Goal: Task Accomplishment & Management: Use online tool/utility

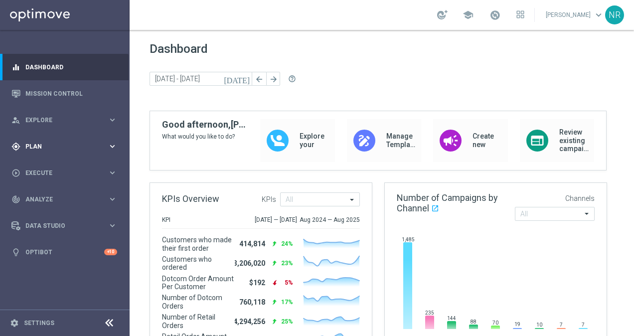
click at [51, 145] on span "Plan" at bounding box center [66, 147] width 82 height 6
click at [50, 194] on span "Templates" at bounding box center [61, 197] width 71 height 6
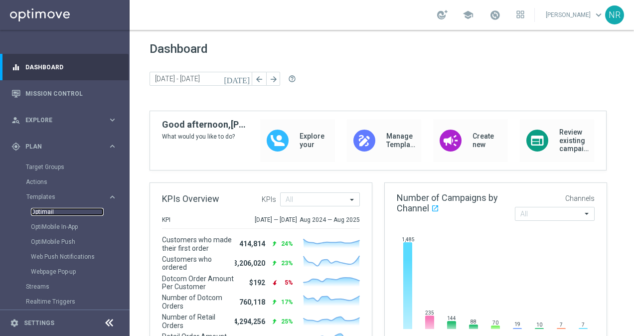
click at [50, 211] on link "Optimail" at bounding box center [67, 212] width 73 height 8
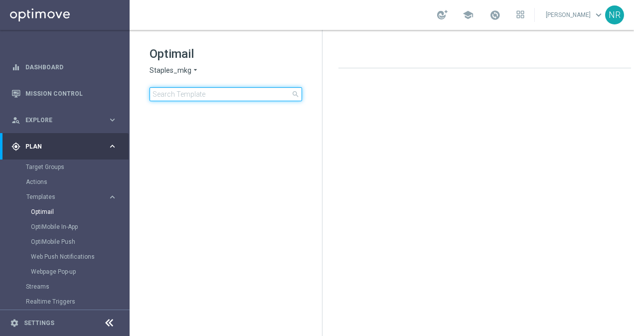
click at [230, 97] on input at bounding box center [226, 94] width 153 height 14
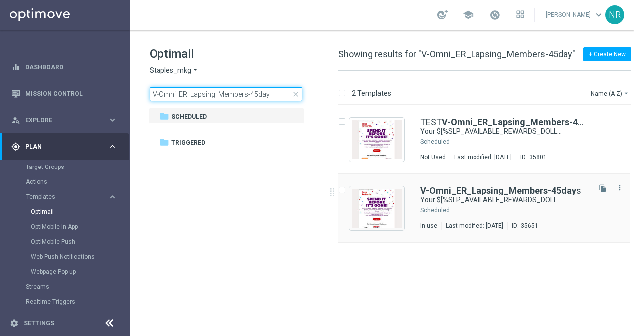
type input "V-Omni_ER_Lapsing_Members-45day"
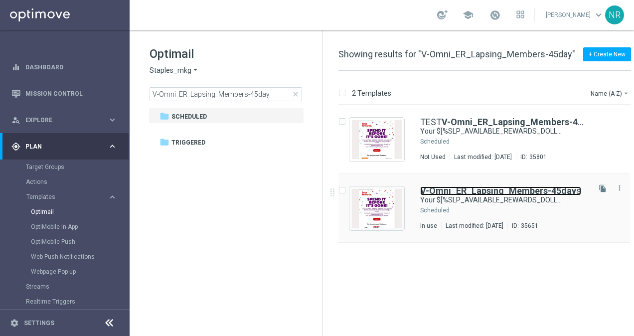
click at [494, 187] on b "V-Omni_ER_Lapsing_Members-45day" at bounding box center [498, 190] width 156 height 10
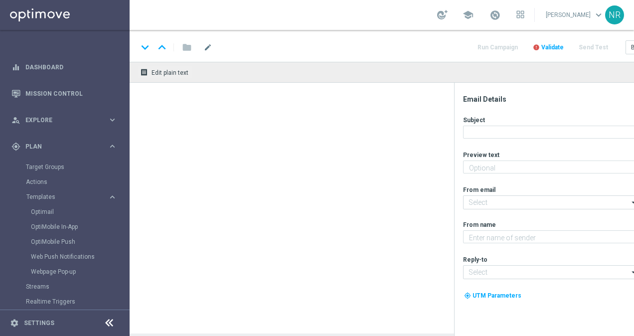
type textarea "Redeem them now before they're gone!"
type input "[EMAIL_ADDRESS][DOMAIN_NAME]"
type textarea "Staples"
type input "[EMAIL_ADDRESS][DOMAIN_NAME]"
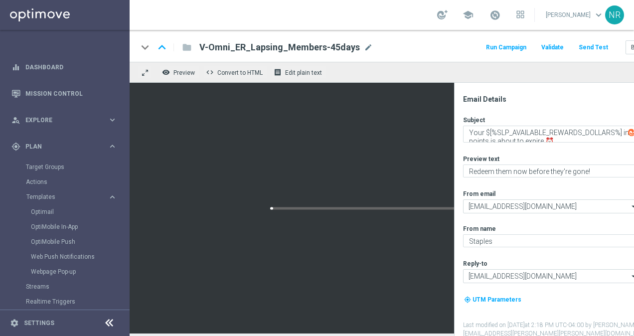
click at [111, 321] on icon at bounding box center [109, 323] width 12 height 12
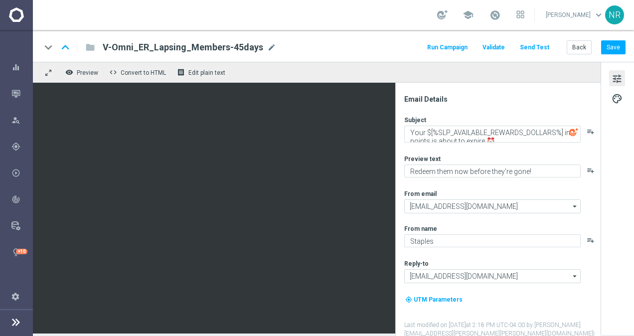
click at [508, 310] on div "my_location UTM Parameters" at bounding box center [501, 303] width 195 height 19
click at [14, 322] on icon at bounding box center [16, 322] width 12 height 12
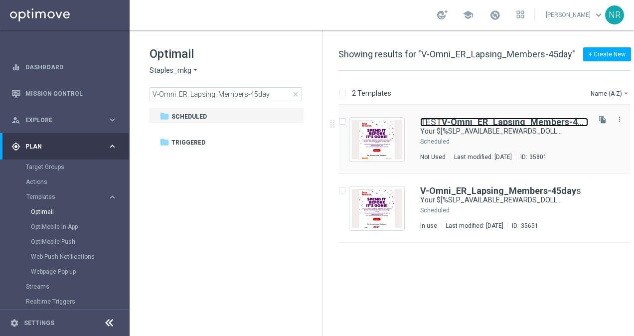
click at [505, 121] on b "V-Omni_ER_Lapsing_Members-45day" at bounding box center [520, 122] width 156 height 10
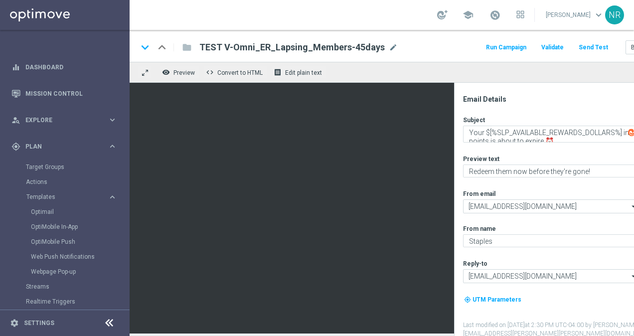
scroll to position [1, 0]
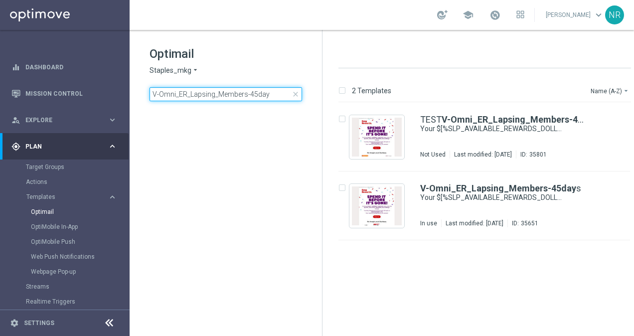
click at [254, 97] on input "V-Omni_ER_Lapsing_Members-45day" at bounding box center [226, 94] width 153 height 14
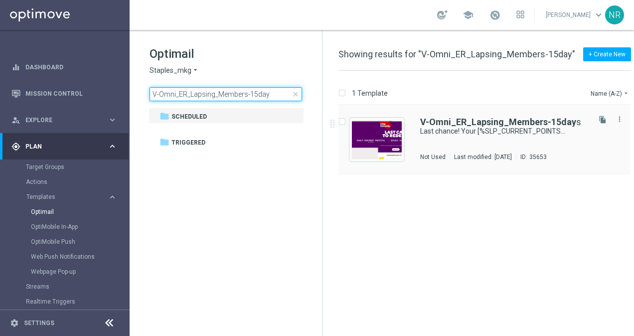
type input "V-Omni_ER_Lapsing_Members-15day"
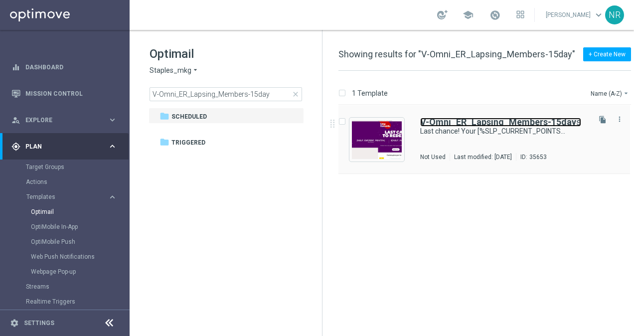
click at [449, 118] on b "V-Omni_ER_Lapsing_Members-15day" at bounding box center [498, 122] width 156 height 10
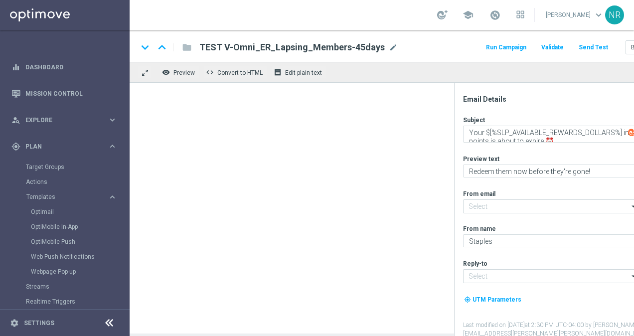
type input "[EMAIL_ADDRESS][DOMAIN_NAME]"
type textarea "Last chance! Your [%SLP_CURRENT_POINTS%] points expire on [%CURRENT_DATE:ADD_DA…"
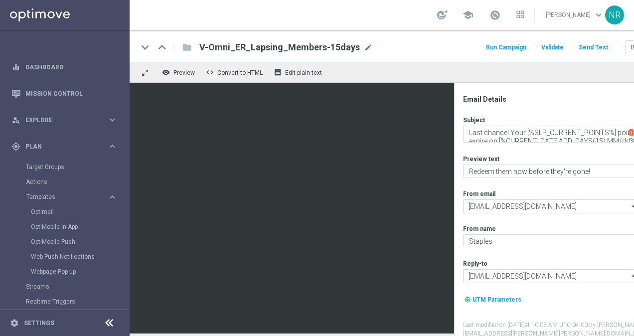
scroll to position [7, 0]
click at [103, 320] on icon at bounding box center [109, 323] width 12 height 12
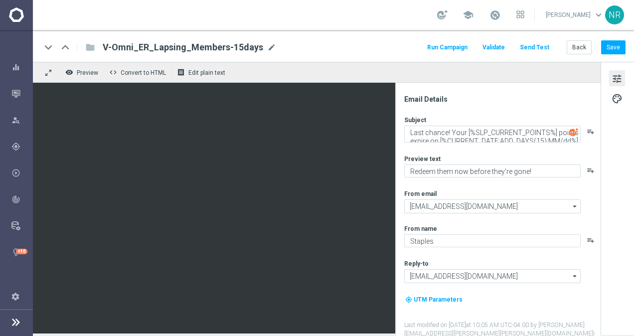
scroll to position [0, 0]
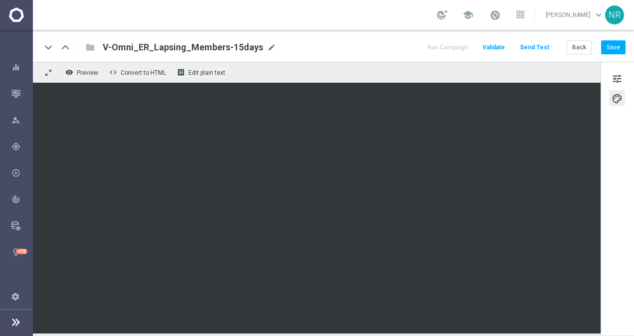
click at [88, 62] on div "remove_red_eye Preview code Convert to HTML receipt Edit plain text" at bounding box center [317, 72] width 568 height 21
click at [86, 64] on div "remove_red_eye Preview code Convert to HTML receipt Edit plain text" at bounding box center [317, 72] width 568 height 21
click at [85, 66] on button "remove_red_eye Preview" at bounding box center [83, 72] width 40 height 13
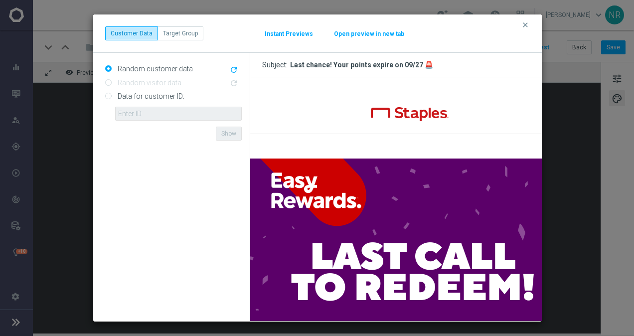
click at [594, 216] on modal-container "clear Customer Data Target Group Instant Previews Open preview in new tab Rando…" at bounding box center [317, 168] width 634 height 336
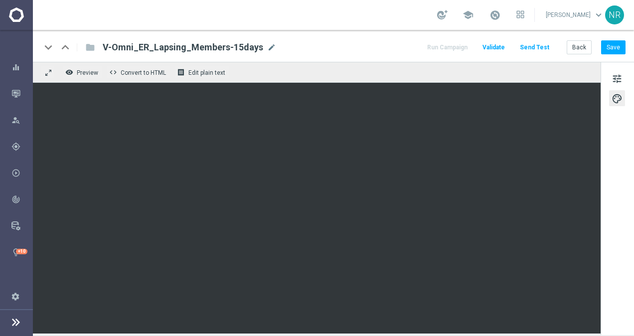
click at [12, 322] on icon at bounding box center [16, 322] width 12 height 12
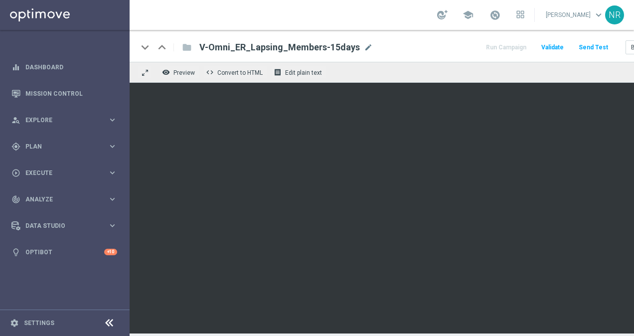
click at [114, 325] on icon at bounding box center [109, 323] width 12 height 12
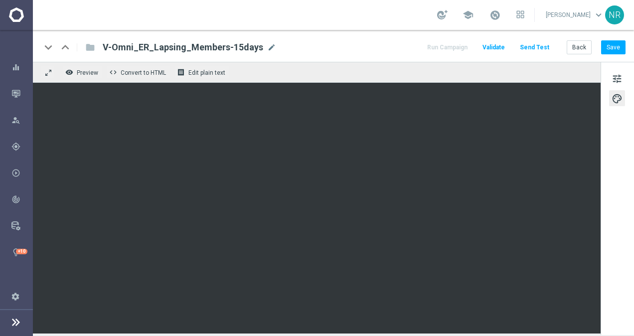
click at [605, 186] on div "tune palette" at bounding box center [617, 198] width 33 height 273
click at [78, 69] on span "Preview" at bounding box center [87, 72] width 21 height 7
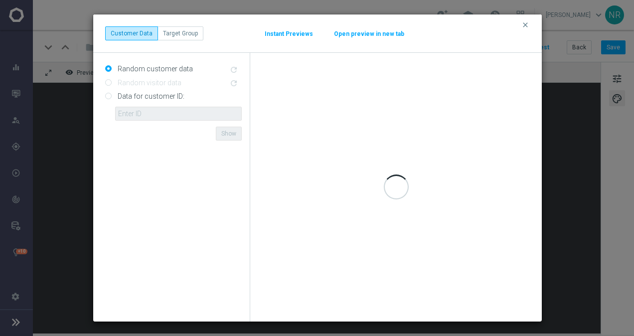
click at [107, 96] on input "Data for customer ID:" at bounding box center [108, 97] width 6 height 6
radio input "true"
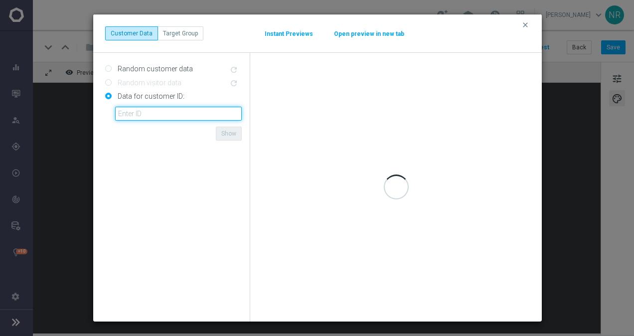
click at [147, 116] on input "text" at bounding box center [178, 114] width 127 height 14
paste input "10000017453"
click at [120, 173] on form "Random customer data refresh Random visitor data refresh Data for customer ID: …" at bounding box center [173, 187] width 137 height 253
click at [145, 163] on form "Random customer data refresh Random visitor data refresh Data for customer ID: …" at bounding box center [173, 187] width 137 height 253
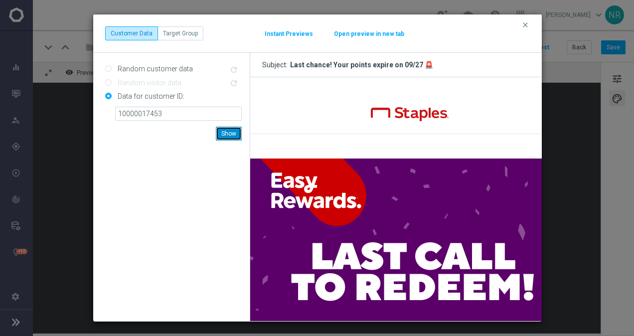
click at [234, 139] on button "Show" at bounding box center [229, 134] width 26 height 14
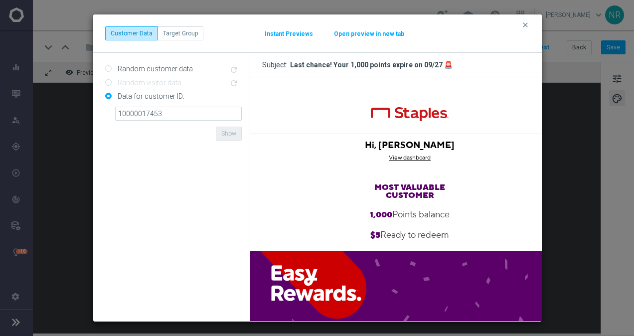
click at [485, 299] on img at bounding box center [409, 327] width 319 height 152
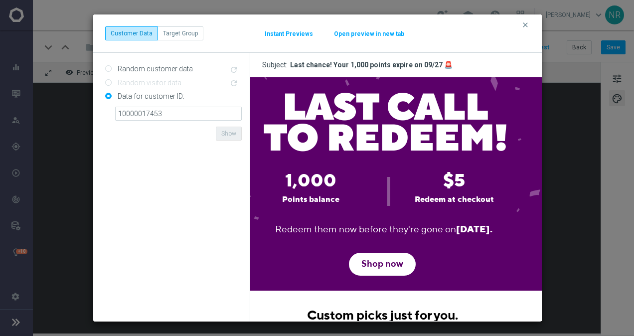
scroll to position [242, 0]
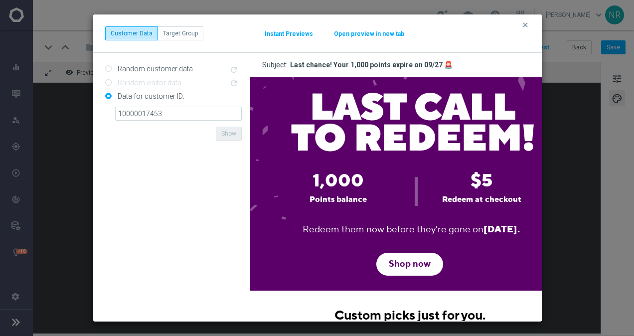
click at [176, 305] on form "Random customer data refresh Random visitor data refresh Data for customer ID: …" at bounding box center [173, 187] width 137 height 253
drag, startPoint x: 179, startPoint y: 115, endPoint x: 105, endPoint y: 110, distance: 74.5
click at [105, 110] on div "Data for customer ID: 10000017453 ID {{customerId}} not found Show" at bounding box center [173, 104] width 137 height 32
paste input "50108"
click at [152, 167] on form "Random customer data refresh Random visitor data refresh Data for customer ID: …" at bounding box center [173, 187] width 137 height 253
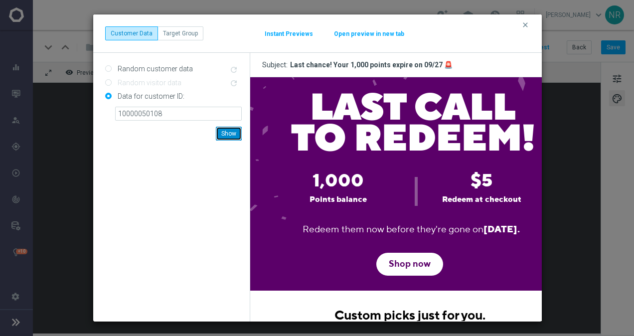
click at [220, 132] on button "Show" at bounding box center [229, 134] width 26 height 14
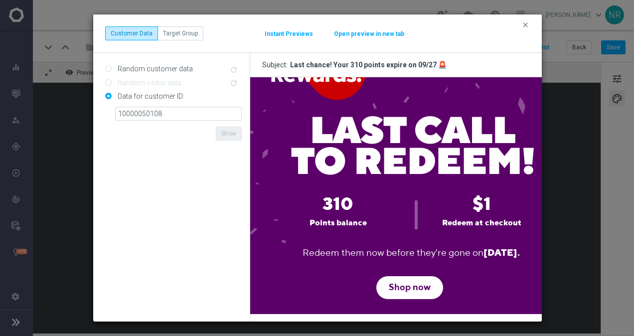
scroll to position [242, 0]
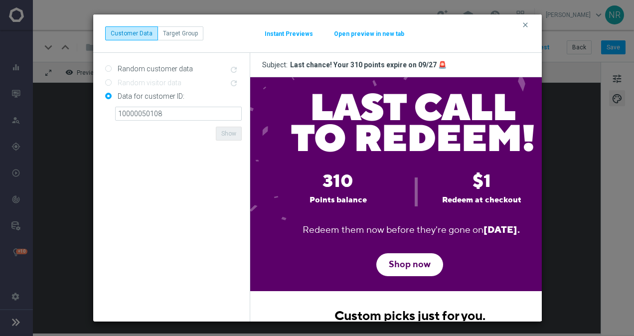
click at [165, 306] on form "Random customer data refresh Random visitor data refresh Data for customer ID: …" at bounding box center [173, 187] width 137 height 253
drag, startPoint x: 167, startPoint y: 116, endPoint x: 106, endPoint y: 105, distance: 62.4
click at [106, 105] on div "Data for customer ID: 10000050108 ID {{customerId}} not found Show" at bounding box center [173, 104] width 137 height 32
paste input "60914"
type input "10000060914"
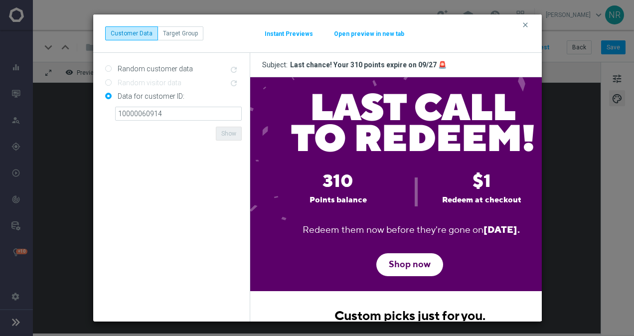
click at [207, 223] on form "Random customer data refresh Random visitor data refresh Data for customer ID: …" at bounding box center [173, 187] width 137 height 253
click at [226, 133] on button "Show" at bounding box center [229, 134] width 26 height 14
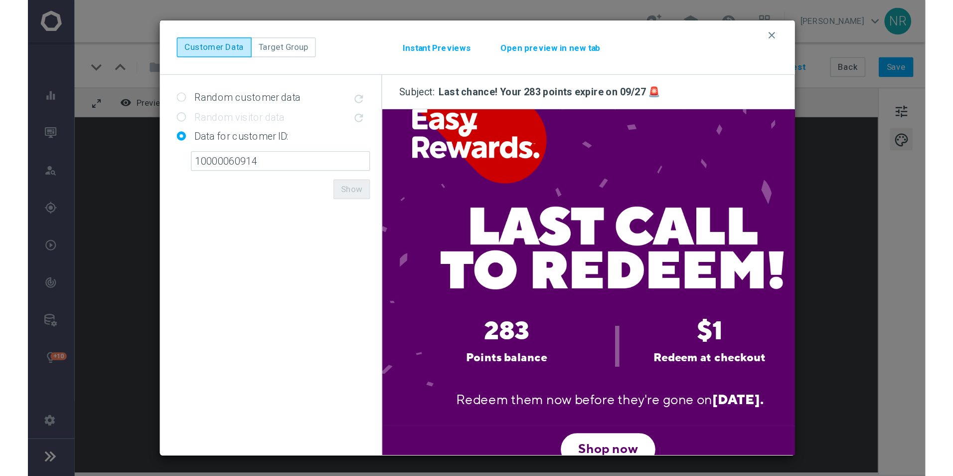
scroll to position [190, 0]
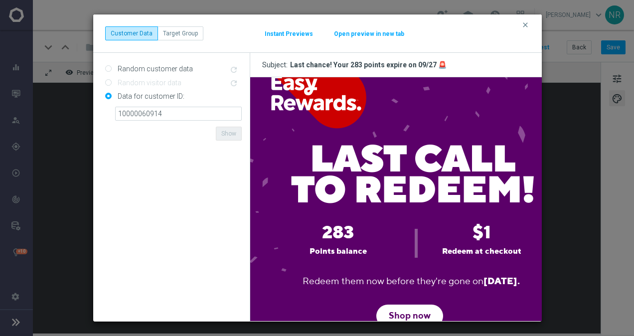
click at [203, 307] on form "Random customer data refresh Random visitor data refresh Data for customer ID: …" at bounding box center [173, 187] width 137 height 253
click at [524, 28] on icon "clear" at bounding box center [525, 25] width 8 height 8
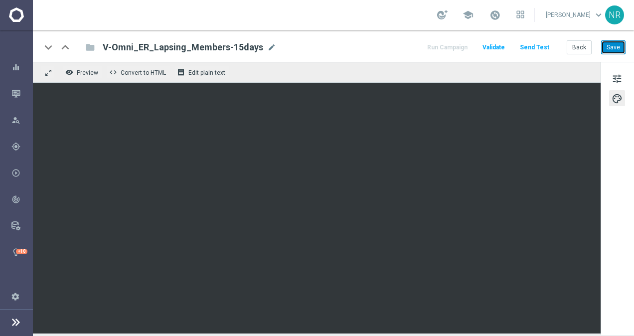
click at [615, 44] on button "Save" at bounding box center [613, 47] width 24 height 14
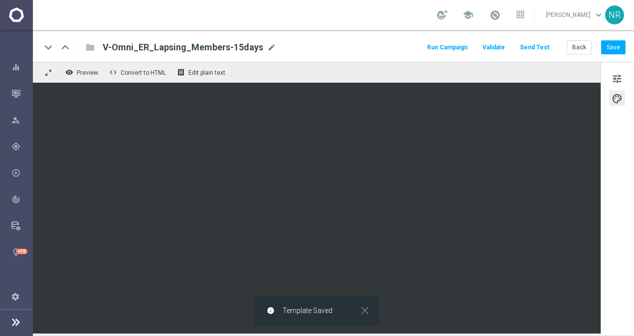
click at [363, 49] on div "keyboard_arrow_down keyboard_arrow_up folder V-Omni_ER_Lapsing_Members-15days V…" at bounding box center [333, 47] width 585 height 13
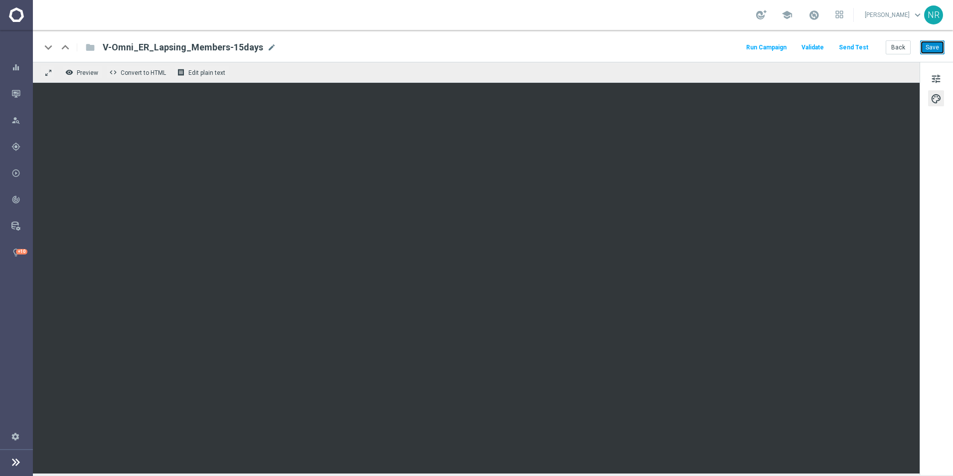
click at [634, 49] on button "Save" at bounding box center [932, 47] width 24 height 14
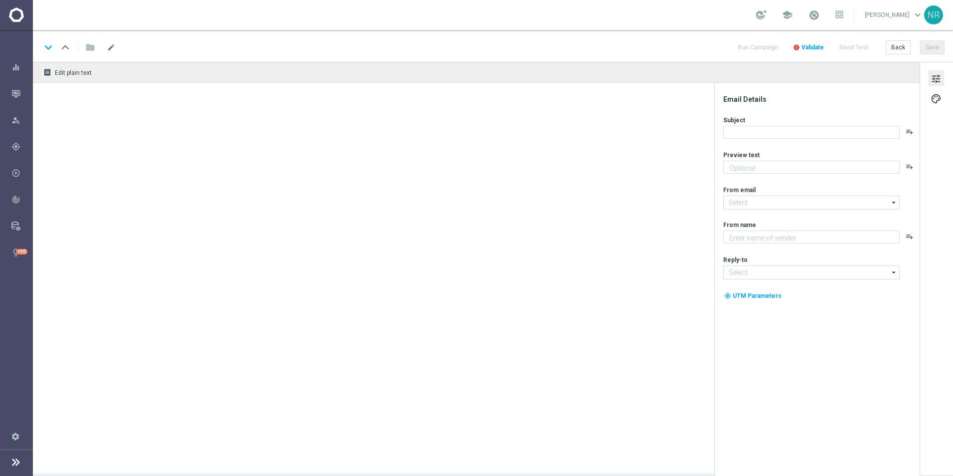
type textarea "Redeem them now before they're gone!"
type input "[EMAIL_ADDRESS][DOMAIN_NAME]"
type textarea "Staples"
type input "[EMAIL_ADDRESS][DOMAIN_NAME]"
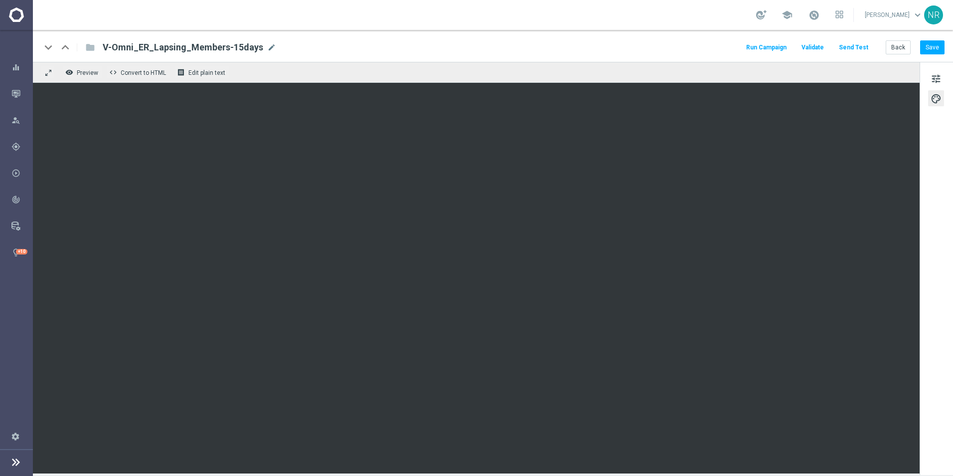
click at [599, 71] on div "remove_red_eye Preview code Convert to HTML receipt Edit plain text" at bounding box center [476, 72] width 887 height 21
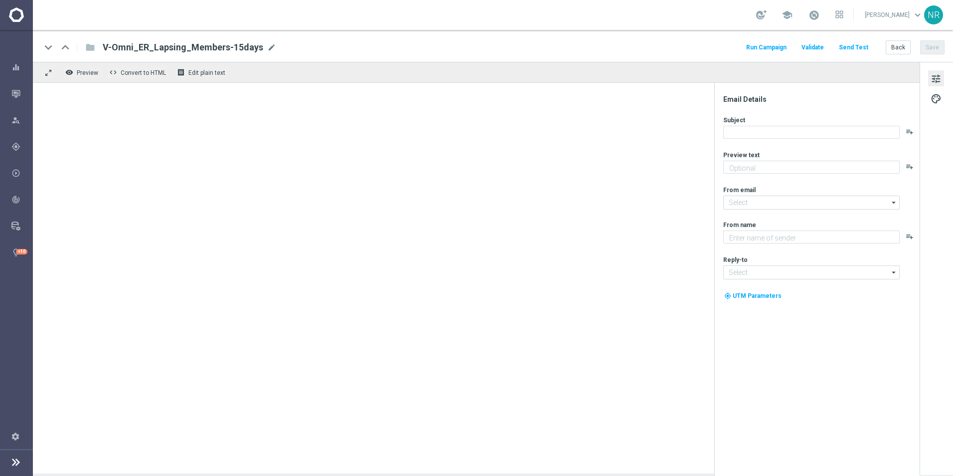
type textarea "Redeem them now before they're gone!"
type textarea "Staples"
type input "[EMAIL_ADDRESS][DOMAIN_NAME]"
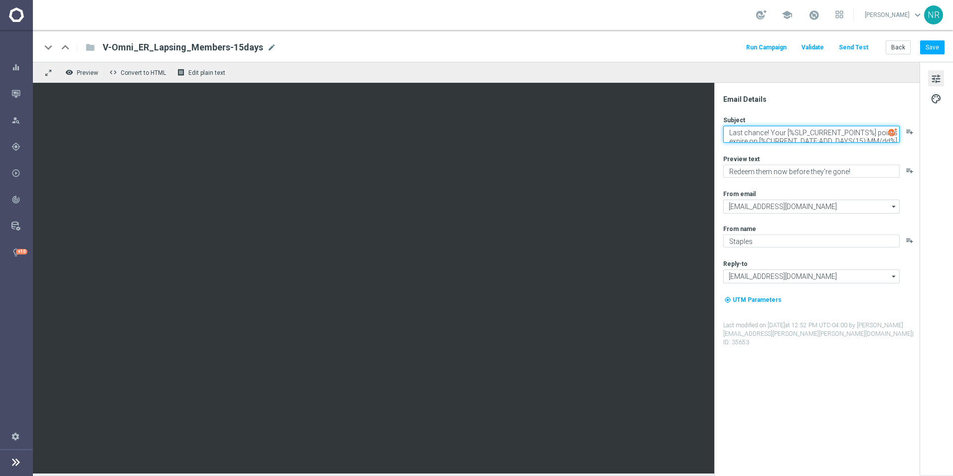
click at [772, 127] on textarea "Last chance! Your [%SLP_CURRENT_POINTS%] points expire on [%CURRENT_DATE:ADD_DA…" at bounding box center [811, 134] width 176 height 17
drag, startPoint x: 759, startPoint y: 139, endPoint x: 898, endPoint y: 144, distance: 139.2
click at [898, 144] on div "Subject Last chance! Your [%SLP_CURRENT_POINTS%] points expire on [%CURRENT_DAT…" at bounding box center [820, 231] width 195 height 231
paste textarea "[%EMAILINSERT_4%]"
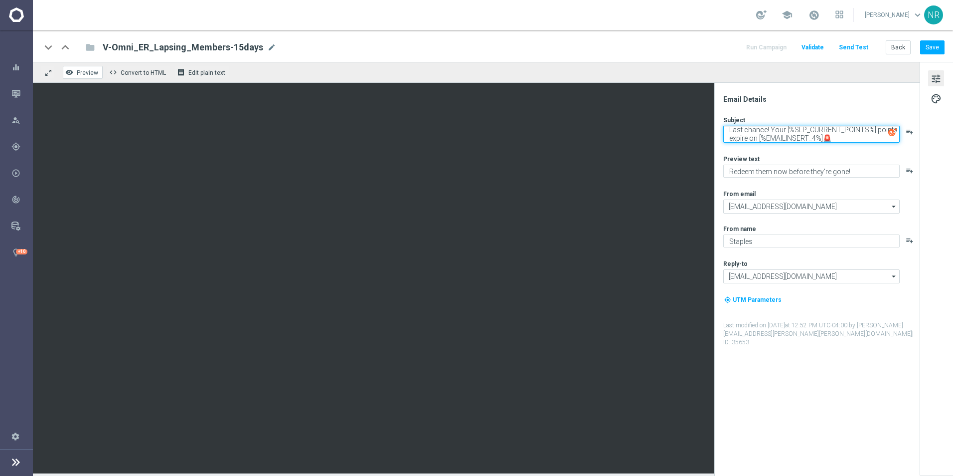
type textarea "Last chance! Your [%SLP_CURRENT_POINTS%] points expire on [%EMAILINSERT_4%]🚨"
click at [79, 78] on button "remove_red_eye Preview" at bounding box center [83, 72] width 40 height 13
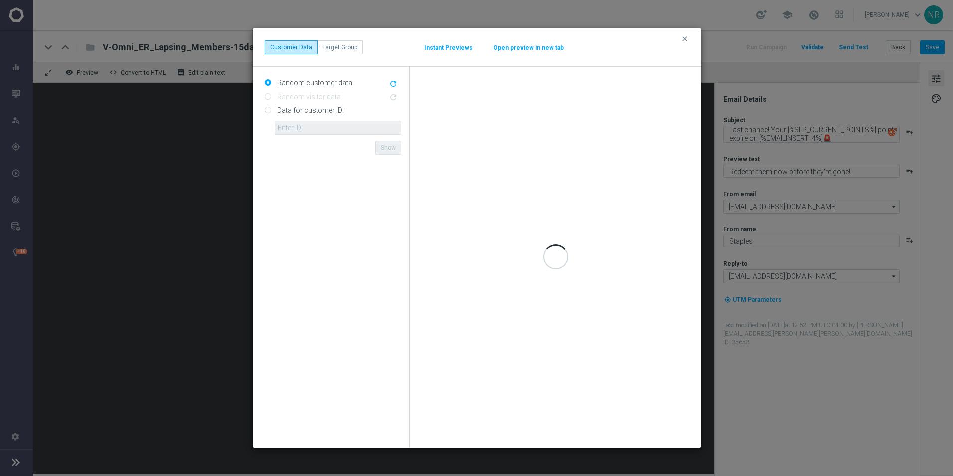
click at [292, 108] on label "Data for customer ID:" at bounding box center [309, 110] width 69 height 9
click at [271, 108] on input "Data for customer ID:" at bounding box center [268, 111] width 6 height 6
radio input "true"
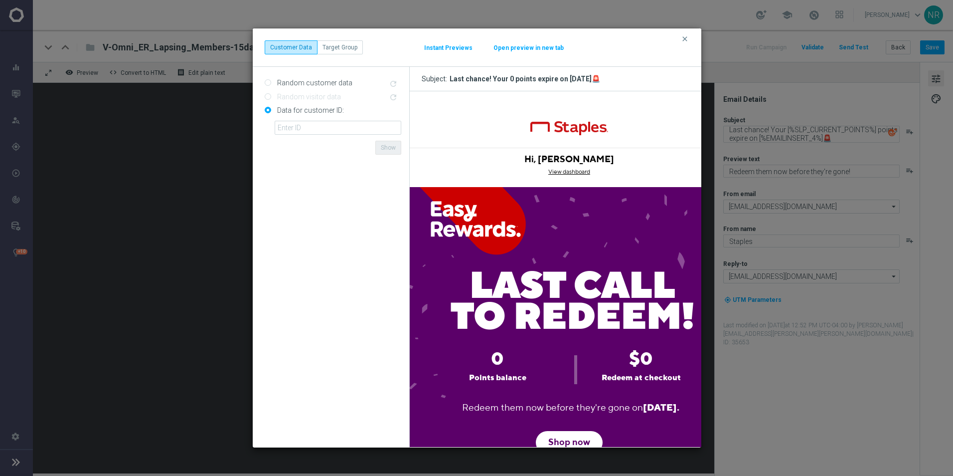
scroll to position [0, 0]
click at [327, 123] on input "text" at bounding box center [338, 128] width 127 height 14
paste input "10000060914"
click at [329, 147] on form "Random customer data refresh Random visitor data refresh Data for customer ID: …" at bounding box center [333, 257] width 137 height 364
click at [385, 143] on button "Show" at bounding box center [388, 148] width 26 height 14
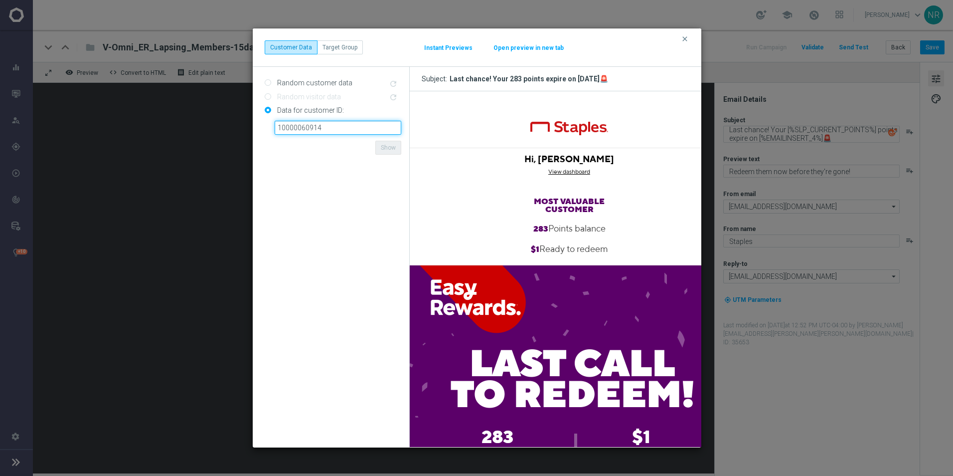
drag, startPoint x: 334, startPoint y: 129, endPoint x: 265, endPoint y: 131, distance: 68.8
click at [265, 131] on div "Data for customer ID: 10000060914 ID {{customerId}} not found Show" at bounding box center [333, 118] width 137 height 32
paste input "50108"
click at [307, 162] on form "Random customer data refresh Random visitor data refresh Data for customer ID: …" at bounding box center [333, 257] width 137 height 364
click at [389, 148] on button "Show" at bounding box center [388, 148] width 26 height 14
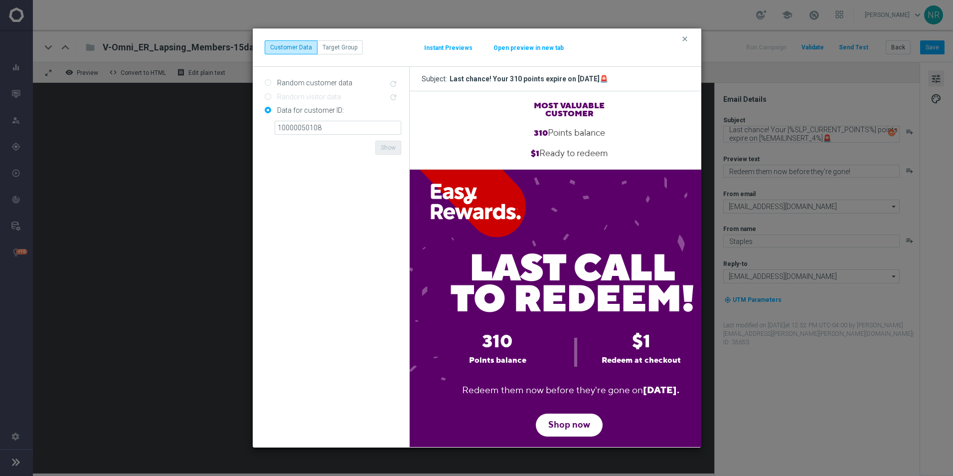
scroll to position [100, 0]
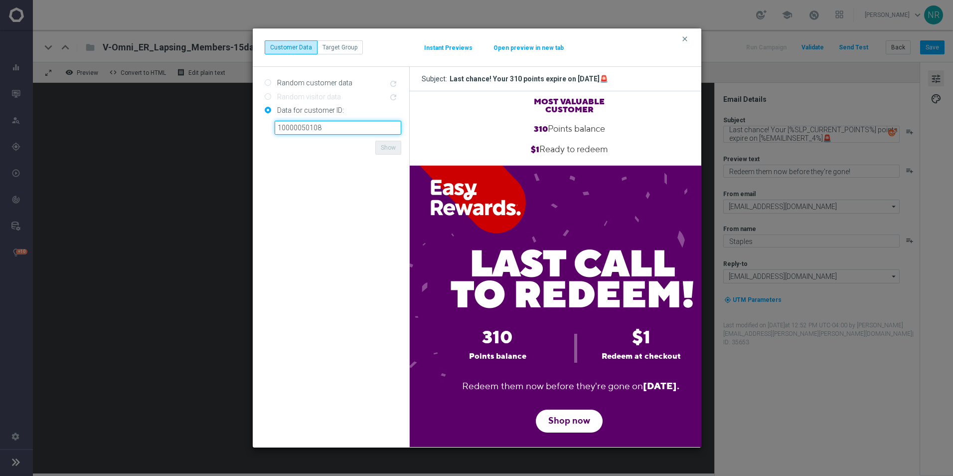
drag, startPoint x: 327, startPoint y: 129, endPoint x: 243, endPoint y: 136, distance: 84.5
click at [243, 136] on modal-container "clear Customer Data Target Group Instant Previews Open preview in new tab Rando…" at bounding box center [476, 238] width 953 height 476
paste input "17453"
type input "10000017453"
click at [332, 158] on form "Random customer data refresh Random visitor data refresh Data for customer ID: …" at bounding box center [333, 257] width 137 height 364
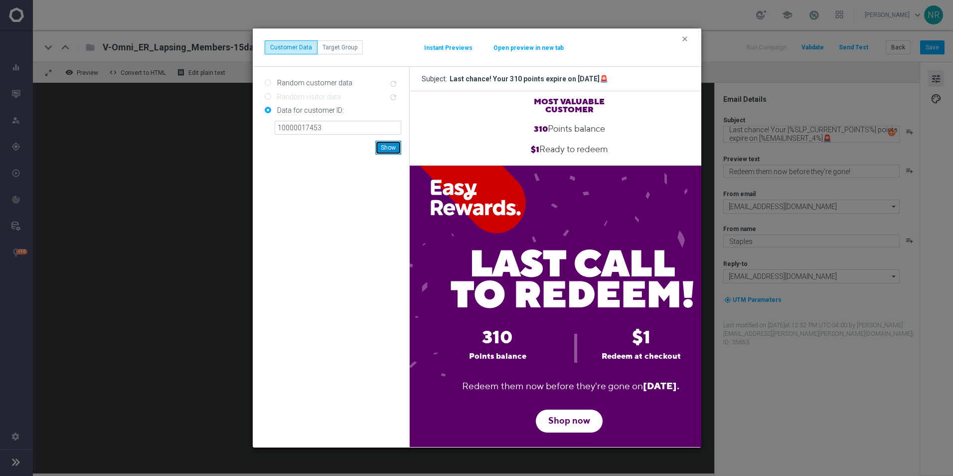
click at [391, 148] on button "Show" at bounding box center [388, 148] width 26 height 14
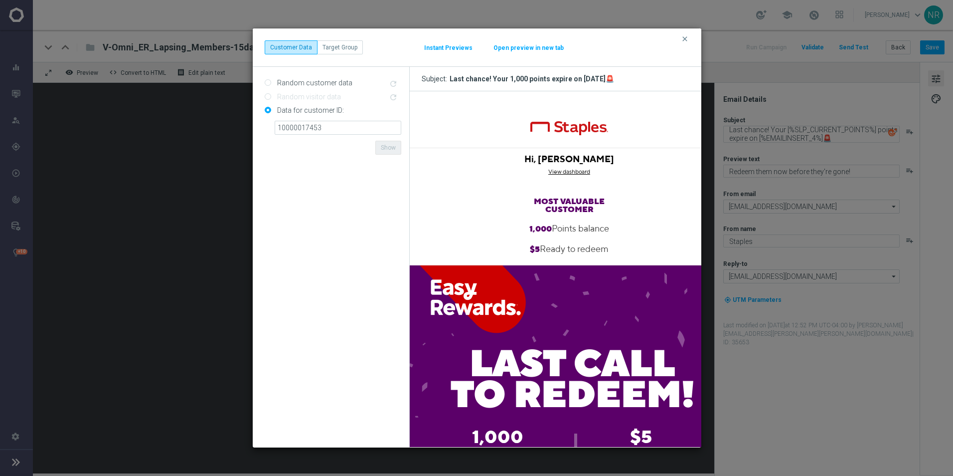
scroll to position [0, 0]
click at [686, 37] on icon "clear" at bounding box center [685, 39] width 8 height 8
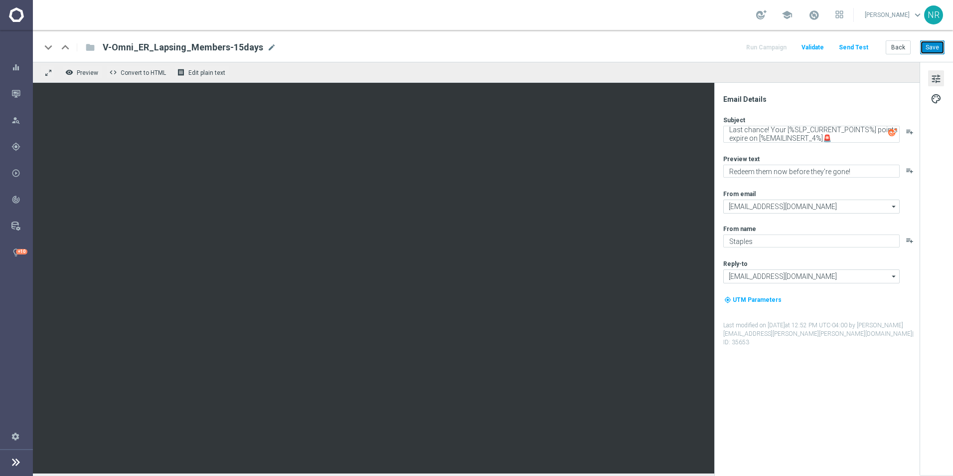
click at [930, 45] on button "Save" at bounding box center [932, 47] width 24 height 14
click at [80, 75] on span "Preview" at bounding box center [87, 72] width 21 height 7
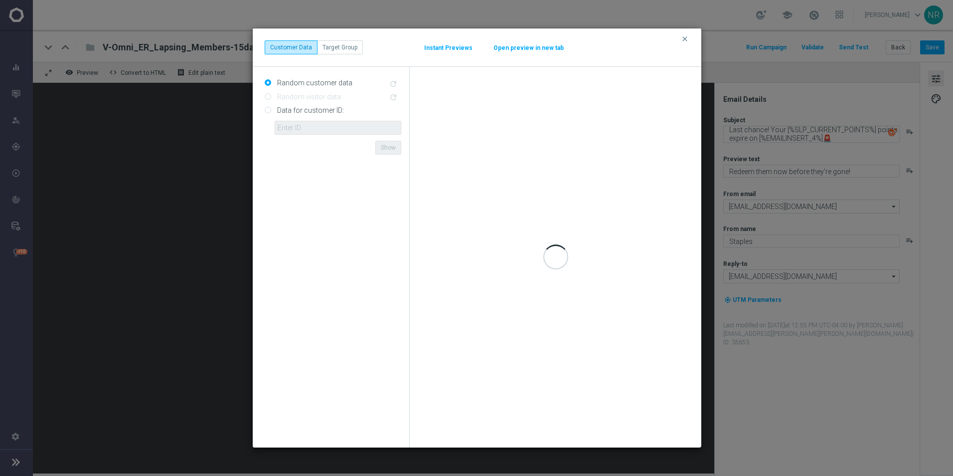
click at [304, 108] on label "Data for customer ID:" at bounding box center [309, 110] width 69 height 9
click at [271, 108] on input "Data for customer ID:" at bounding box center [268, 111] width 6 height 6
radio input "true"
click at [686, 38] on icon "clear" at bounding box center [685, 39] width 8 height 8
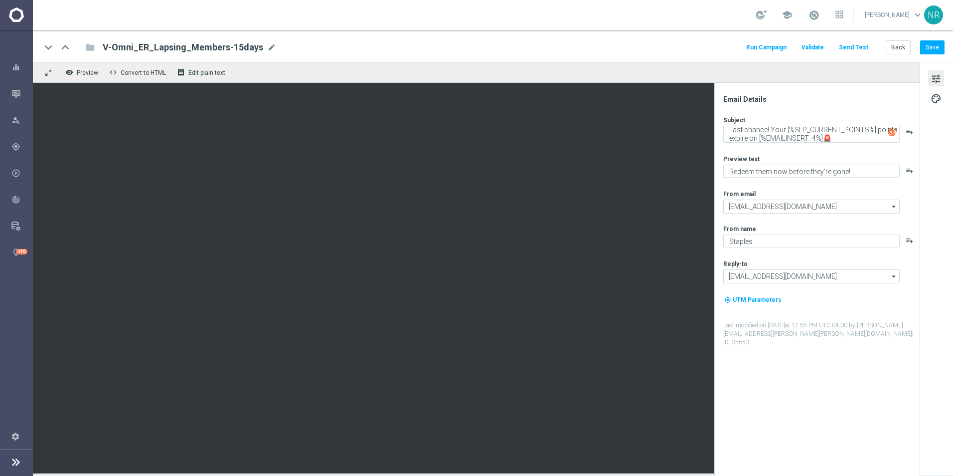
click at [851, 47] on button "Send Test" at bounding box center [853, 47] width 32 height 13
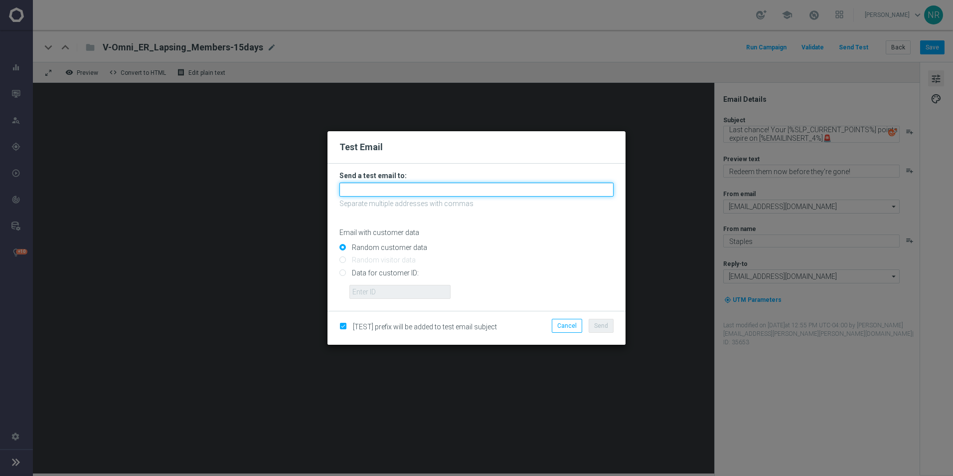
click at [394, 188] on input "text" at bounding box center [476, 189] width 274 height 14
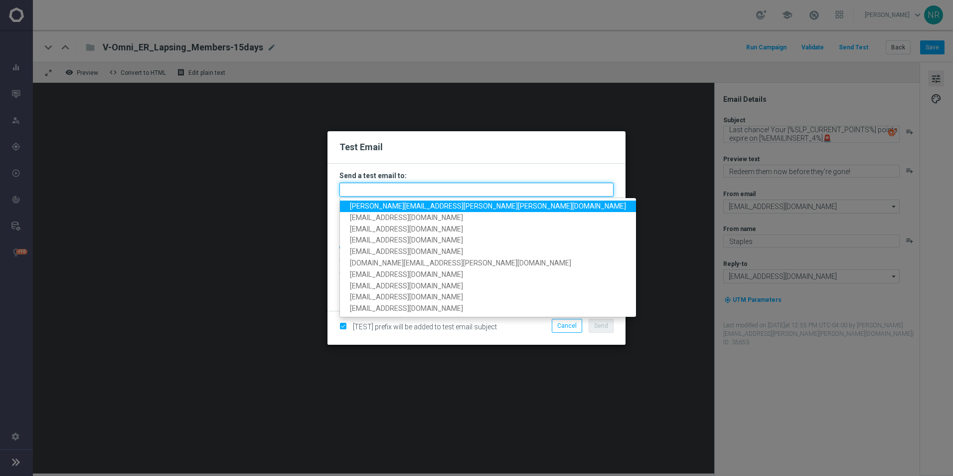
paste input "staples.83f9@litmusemail.com"
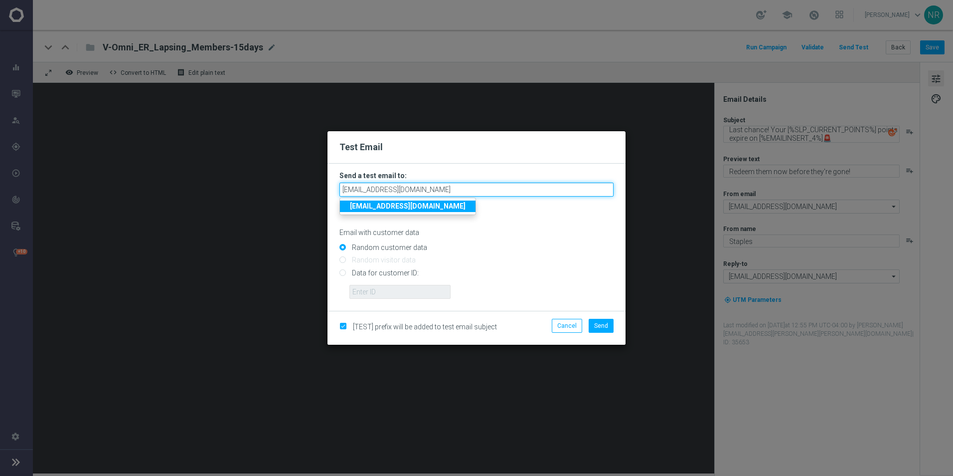
type input "staples.83f9@litmusemail.com"
click at [420, 209] on strong "staples.83f9@litmusemail.com" at bounding box center [408, 206] width 116 height 8
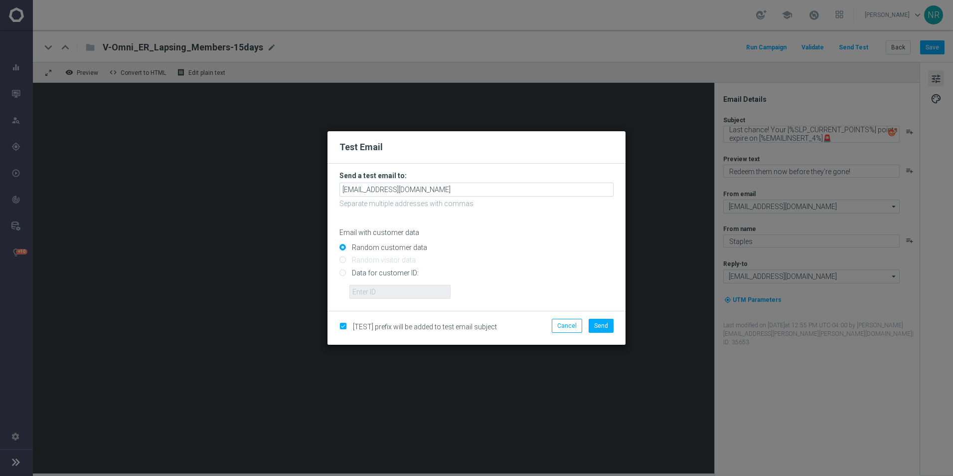
click at [392, 274] on input "Data for customer ID:" at bounding box center [476, 277] width 274 height 14
radio input "true"
click at [385, 284] on div "Data for customer ID:" at bounding box center [476, 281] width 274 height 34
click at [386, 287] on input "text" at bounding box center [399, 292] width 101 height 14
paste input "staples.83f9@litmusemail.com"
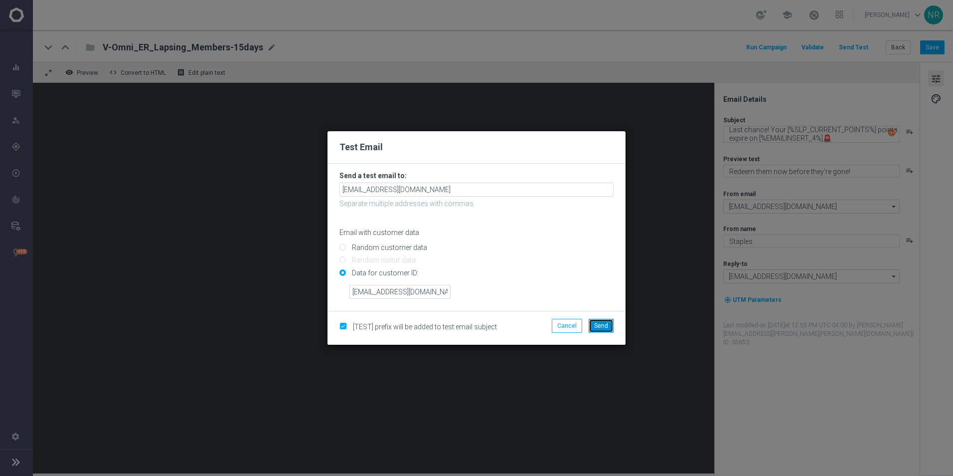
click at [598, 328] on span "Send" at bounding box center [601, 325] width 14 height 7
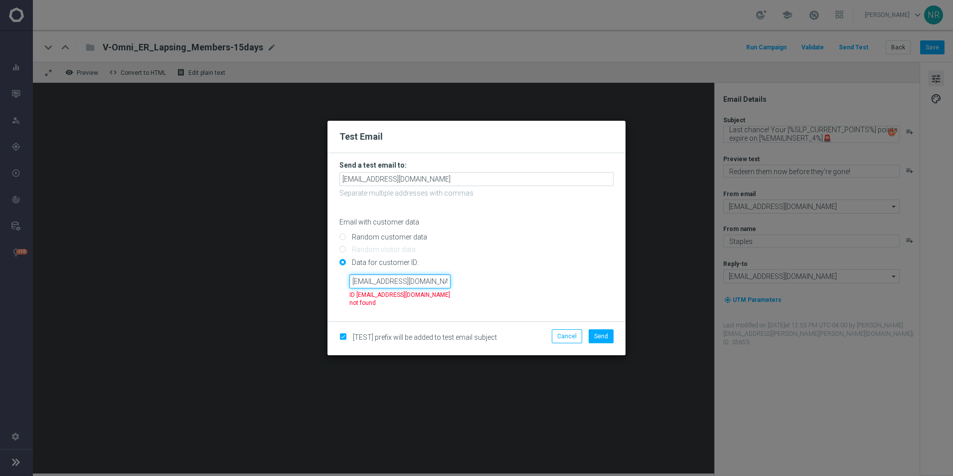
drag, startPoint x: 364, startPoint y: 280, endPoint x: 329, endPoint y: 280, distance: 34.9
click at [329, 280] on form "Send a test email to: staples.83f9@litmusemail.com Separate multiple addresses …" at bounding box center [476, 237] width 298 height 168
click at [384, 277] on input "staples.83f9@litmusemail.com" at bounding box center [399, 281] width 101 height 14
drag, startPoint x: 348, startPoint y: 283, endPoint x: 391, endPoint y: 283, distance: 42.9
click at [391, 283] on div "staples.83f9@litmusemail.com ID staples.83f9@litmusemail.com not found" at bounding box center [400, 291] width 116 height 35
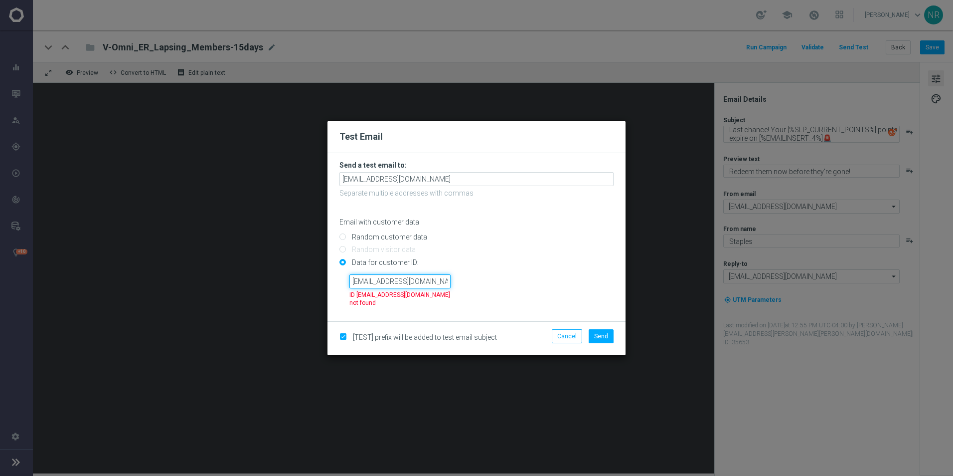
drag, startPoint x: 352, startPoint y: 280, endPoint x: 455, endPoint y: 281, distance: 103.2
click at [455, 281] on div "staples.83f9@litmusemail.com ID staples.83f9@litmusemail.com not found" at bounding box center [400, 291] width 116 height 35
paste input "10000060914"
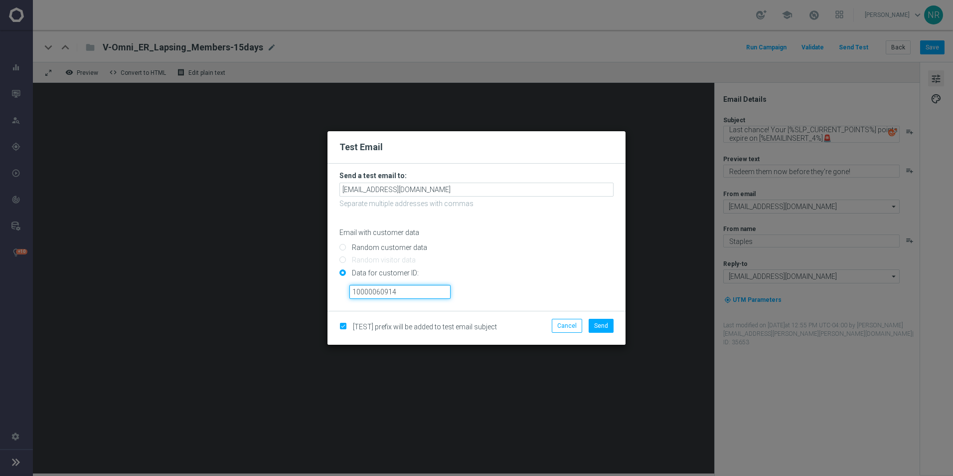
type input "10000060914"
click at [523, 274] on input "Data for customer ID:" at bounding box center [476, 277] width 274 height 14
click at [596, 321] on button "Send" at bounding box center [601, 325] width 25 height 14
